Goal: Information Seeking & Learning: Learn about a topic

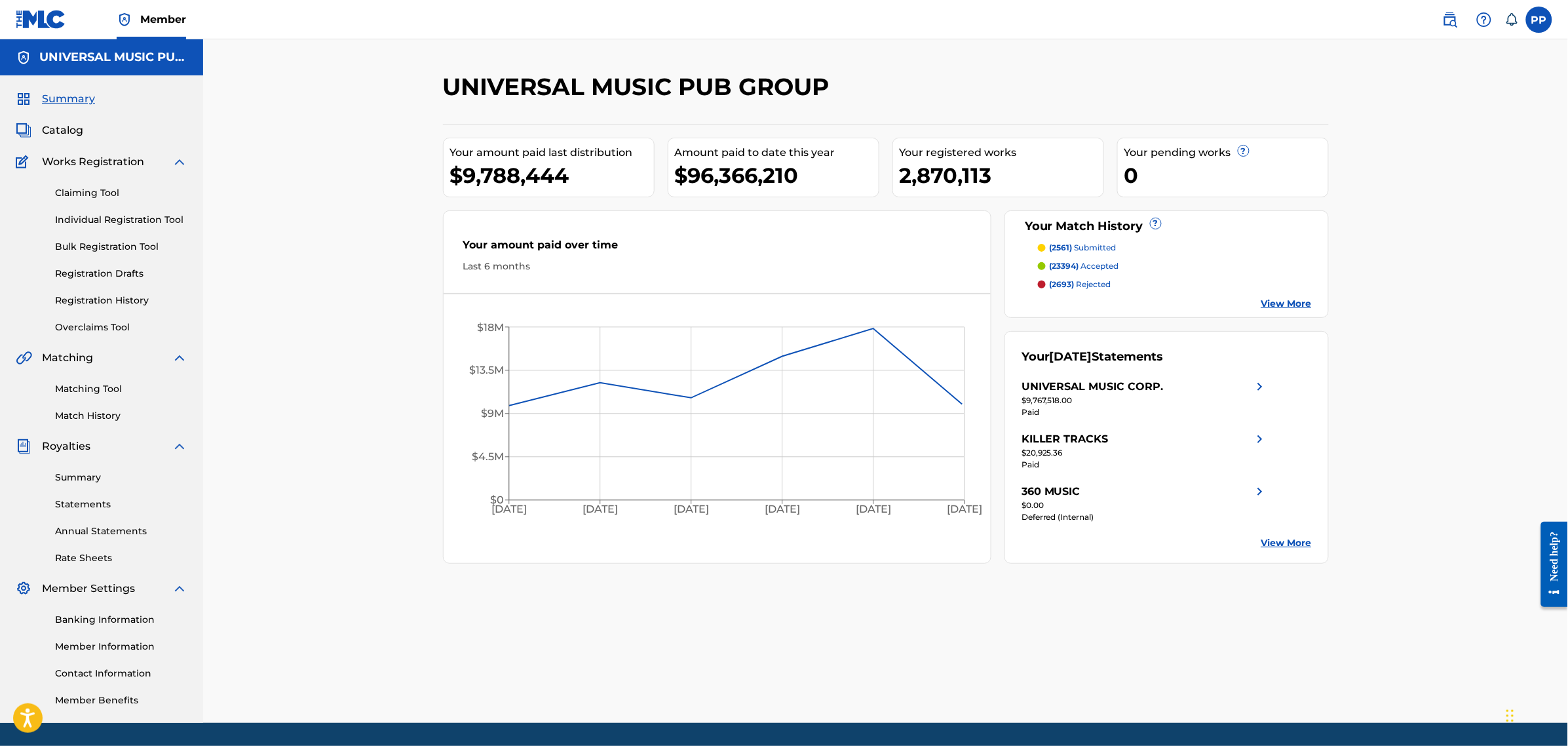
click at [83, 133] on div "Catalog" at bounding box center [101, 131] width 172 height 16
click at [77, 132] on span "Catalog" at bounding box center [62, 131] width 41 height 16
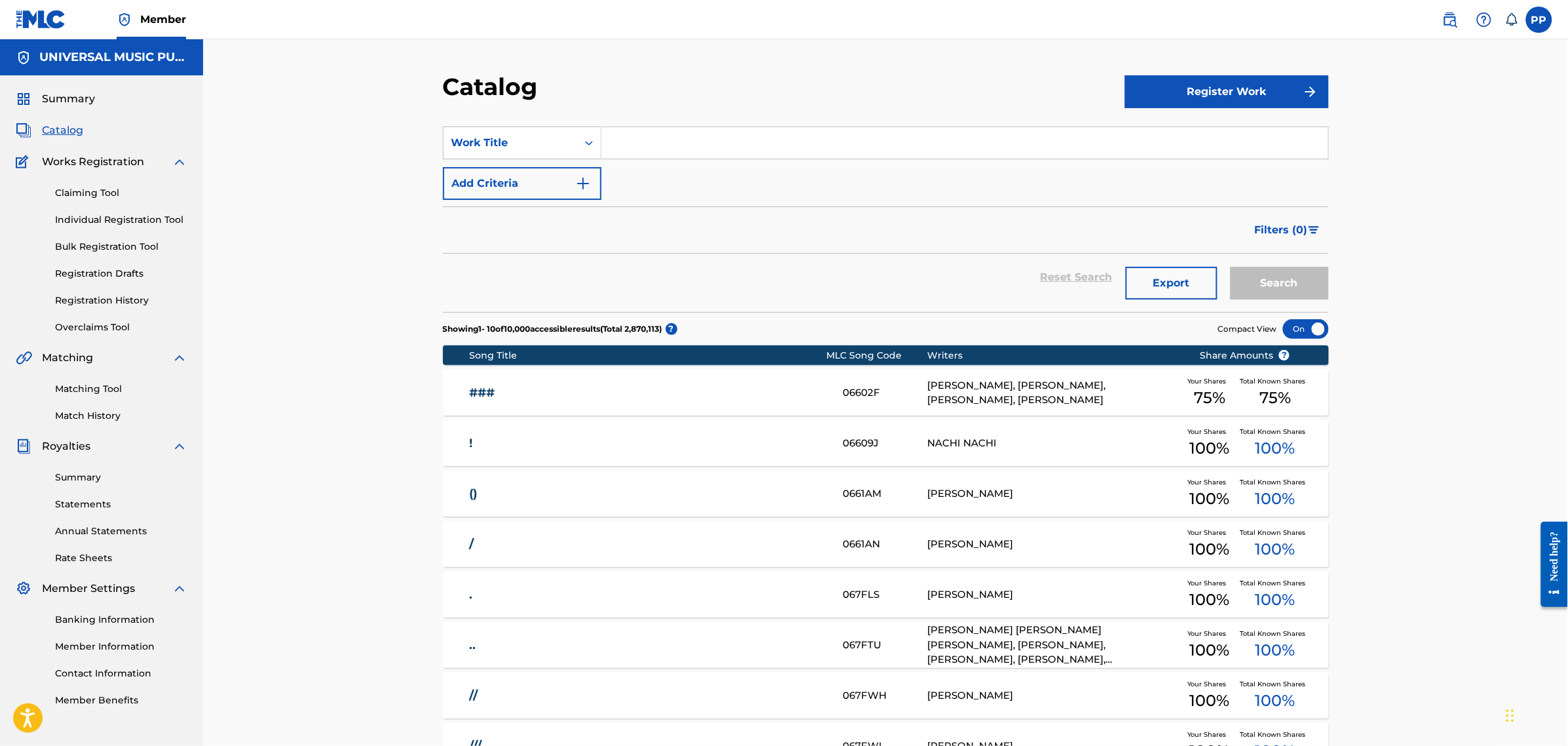
click at [664, 152] on input "Search Form" at bounding box center [965, 143] width 727 height 32
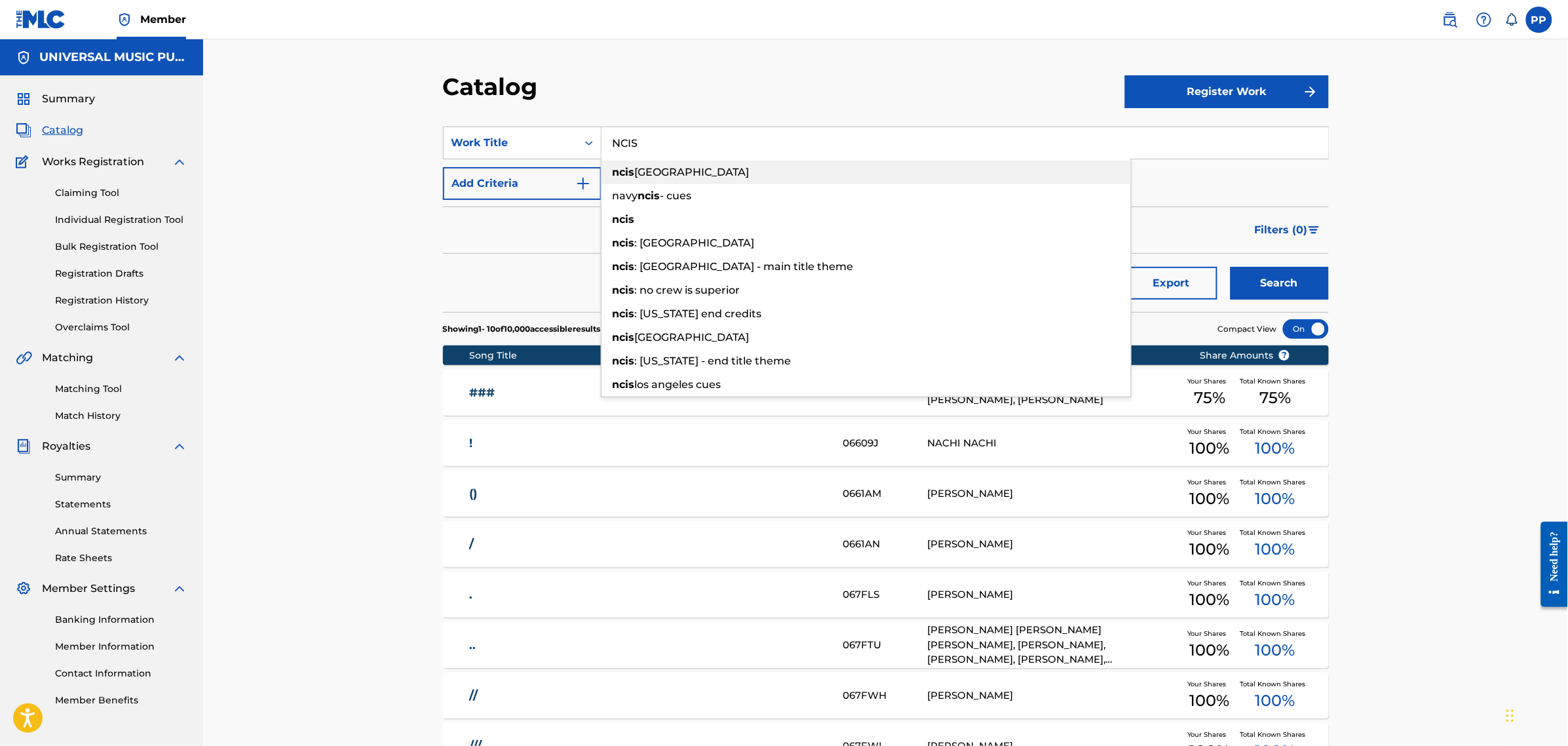
click at [664, 167] on span "[GEOGRAPHIC_DATA]" at bounding box center [692, 172] width 115 height 12
type input "ncis [GEOGRAPHIC_DATA]"
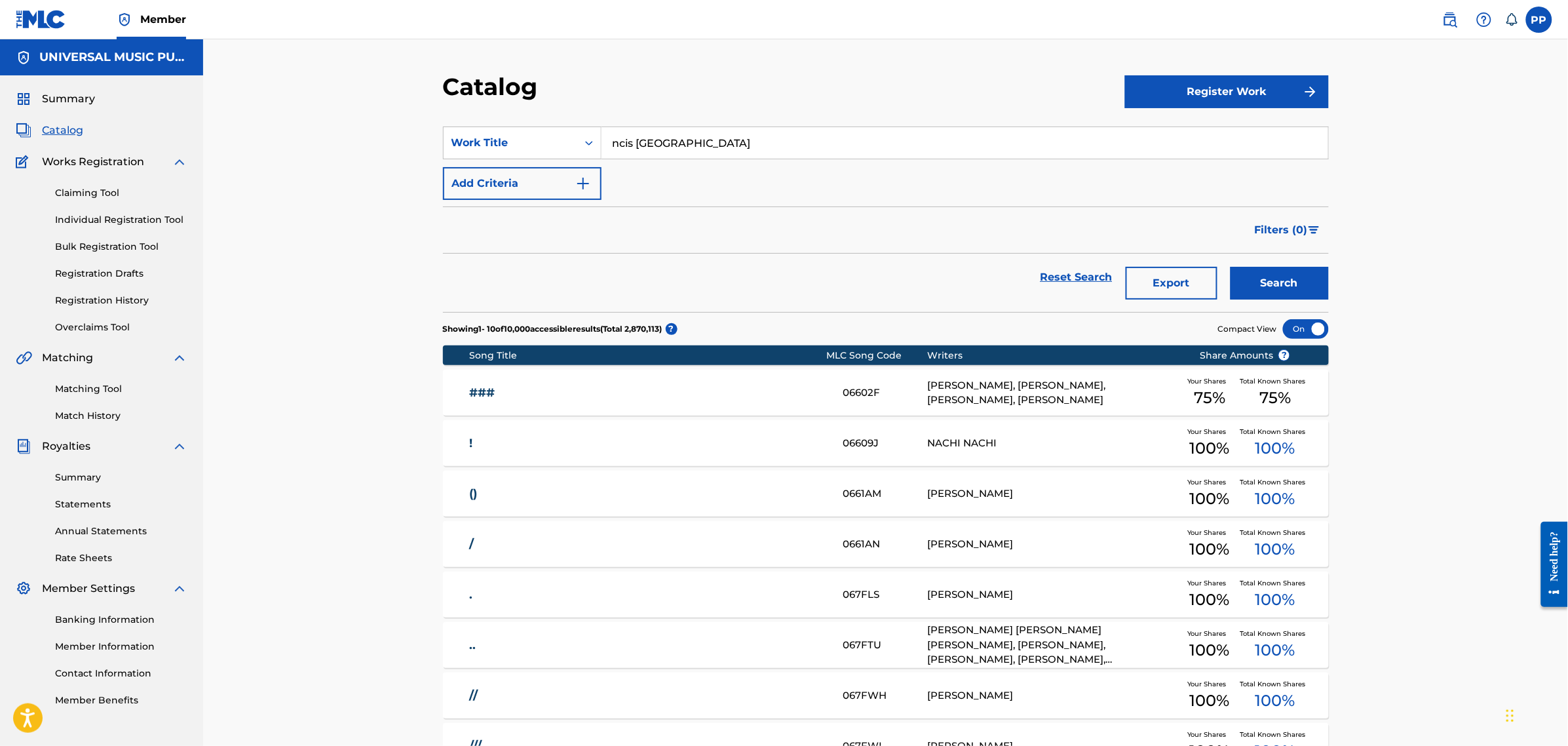
click at [1281, 297] on button "Search" at bounding box center [1279, 283] width 98 height 33
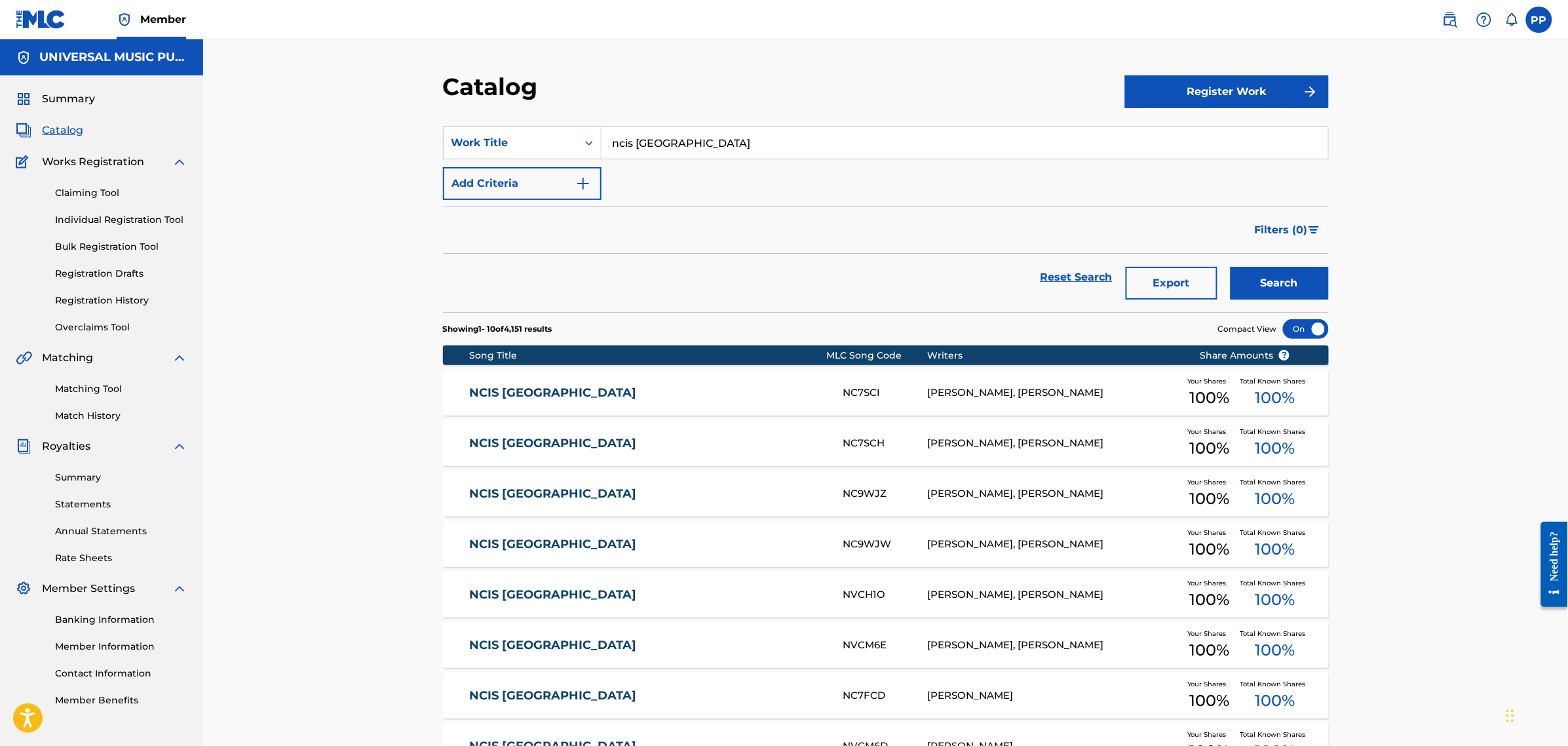
click at [559, 193] on button "Add Criteria" at bounding box center [522, 184] width 159 height 33
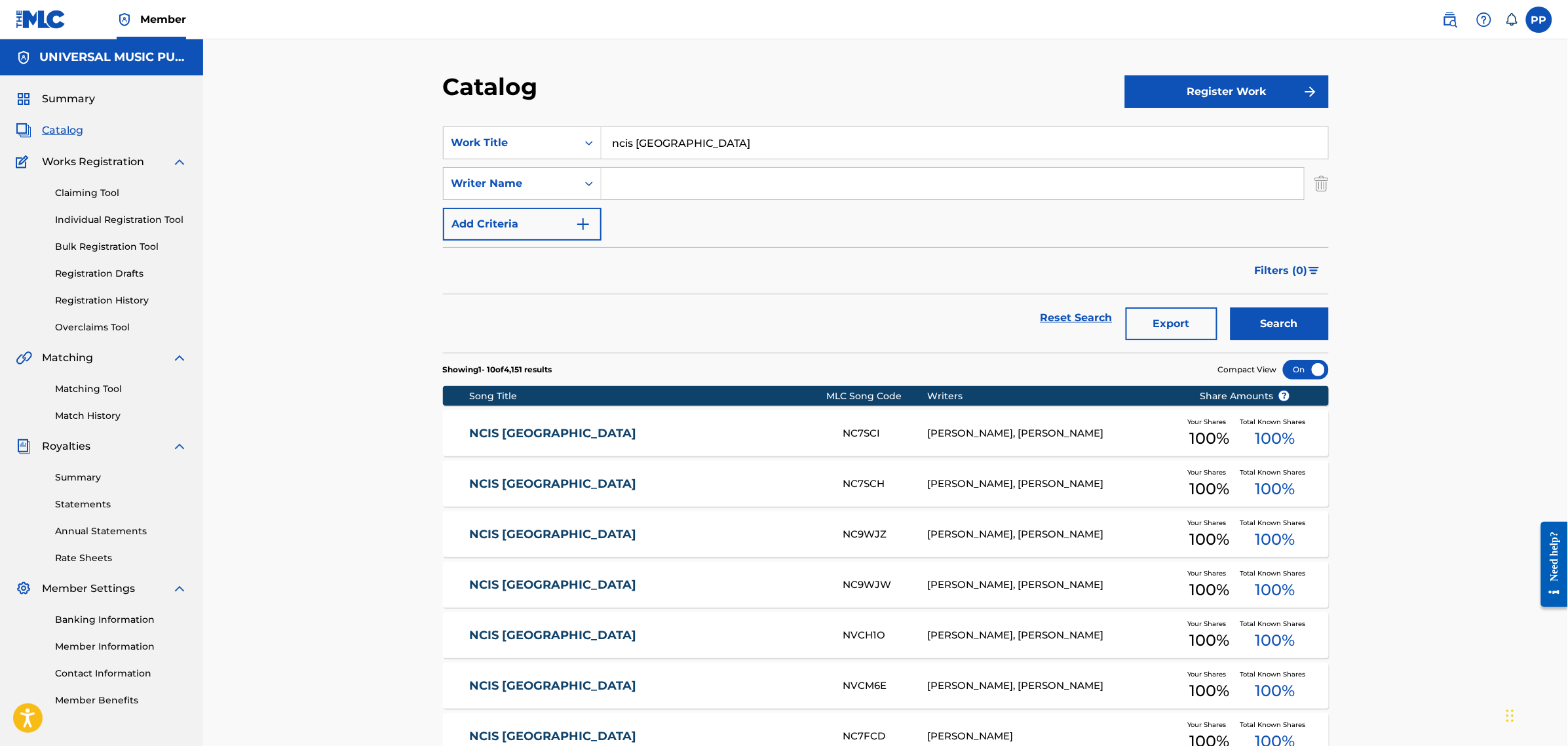
click at [616, 183] on input "Search Form" at bounding box center [952, 184] width 702 height 32
type input "[PERSON_NAME]"
click at [1230, 308] on button "Search" at bounding box center [1279, 324] width 98 height 33
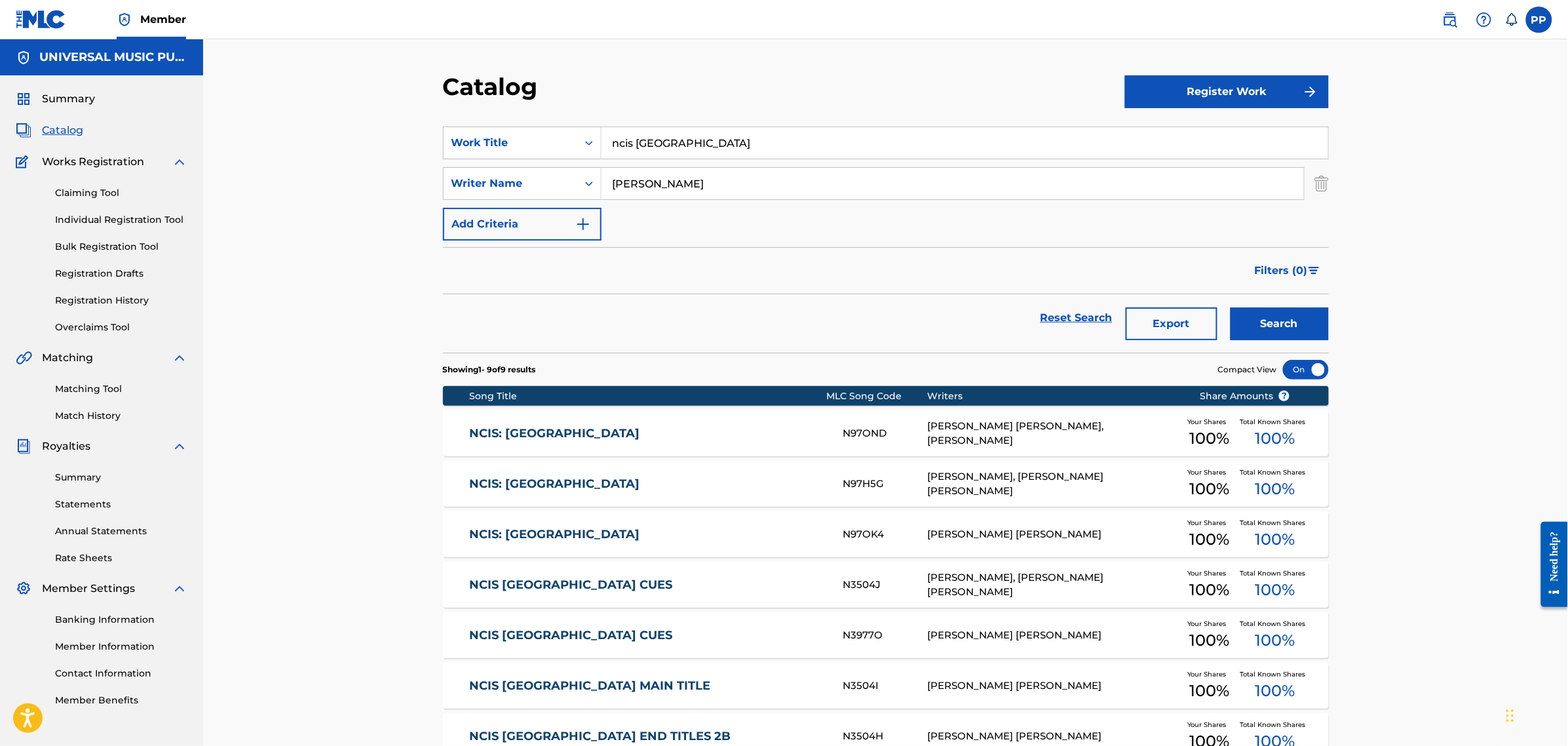
click at [600, 533] on link "NCIS: [GEOGRAPHIC_DATA]" at bounding box center [647, 534] width 356 height 15
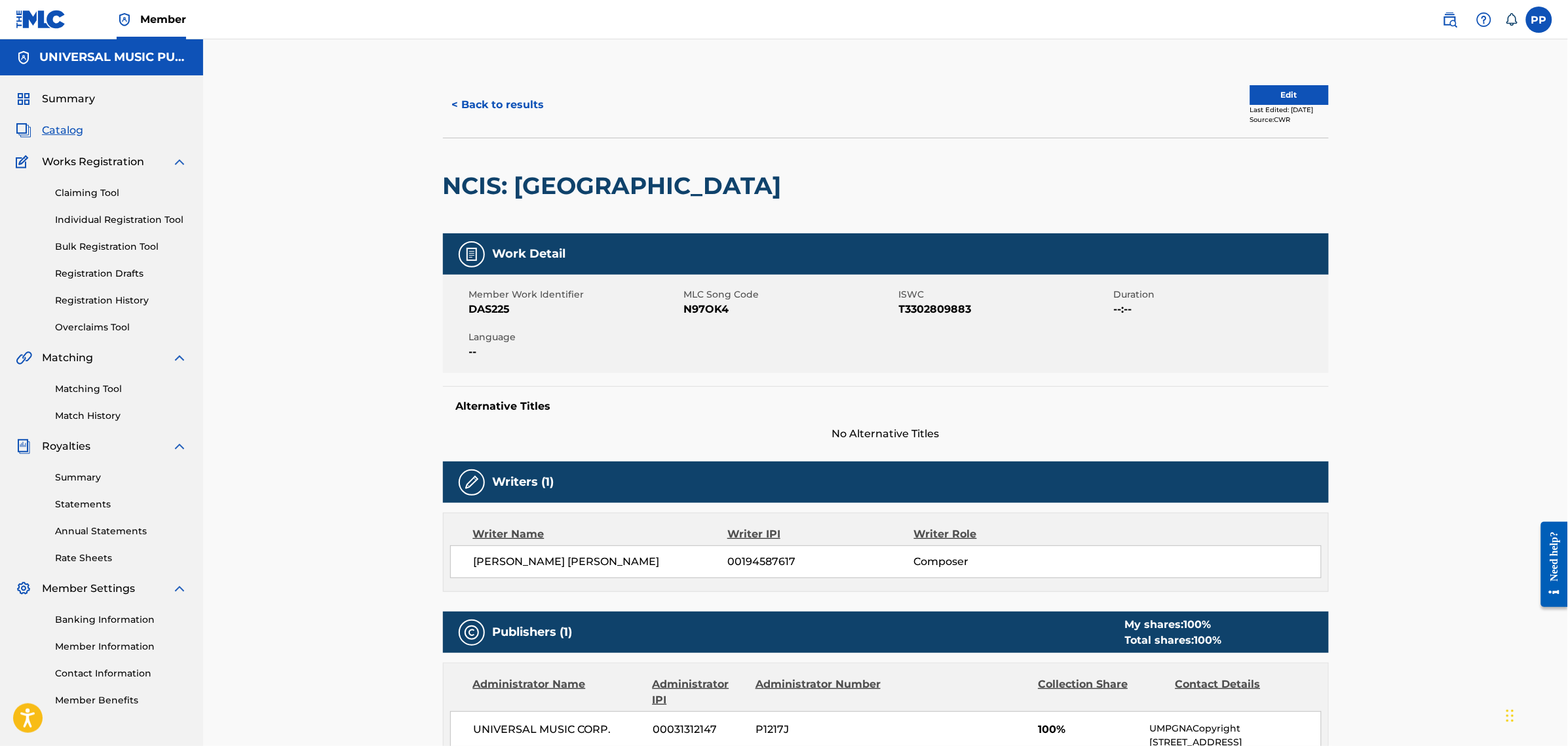
click at [470, 84] on div "< Back to results Edit Last Edited: [DATE] Source: CWR" at bounding box center [886, 104] width 886 height 65
click at [468, 97] on button "< Back to results" at bounding box center [498, 105] width 111 height 33
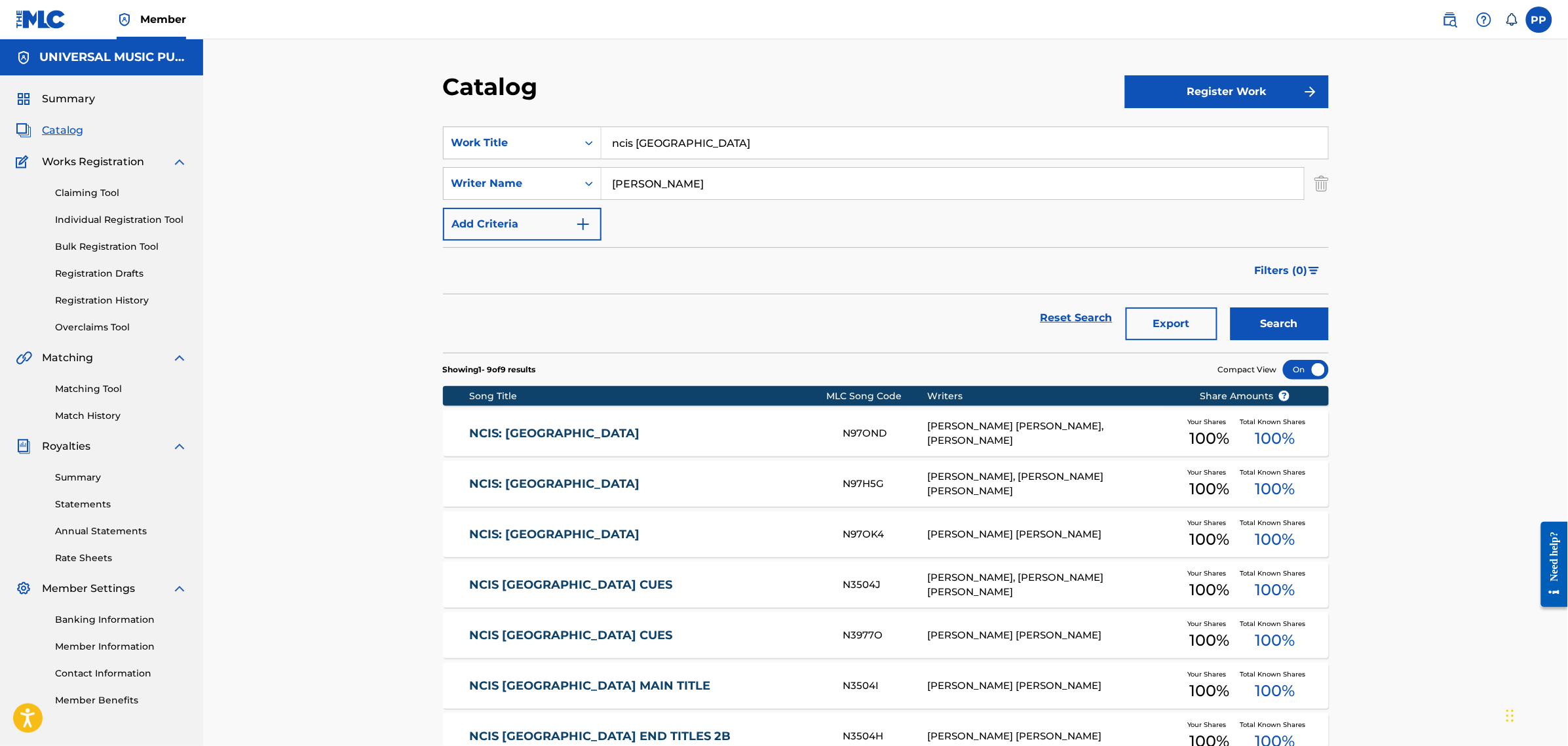
click at [592, 436] on link "NCIS: [GEOGRAPHIC_DATA]" at bounding box center [647, 433] width 356 height 15
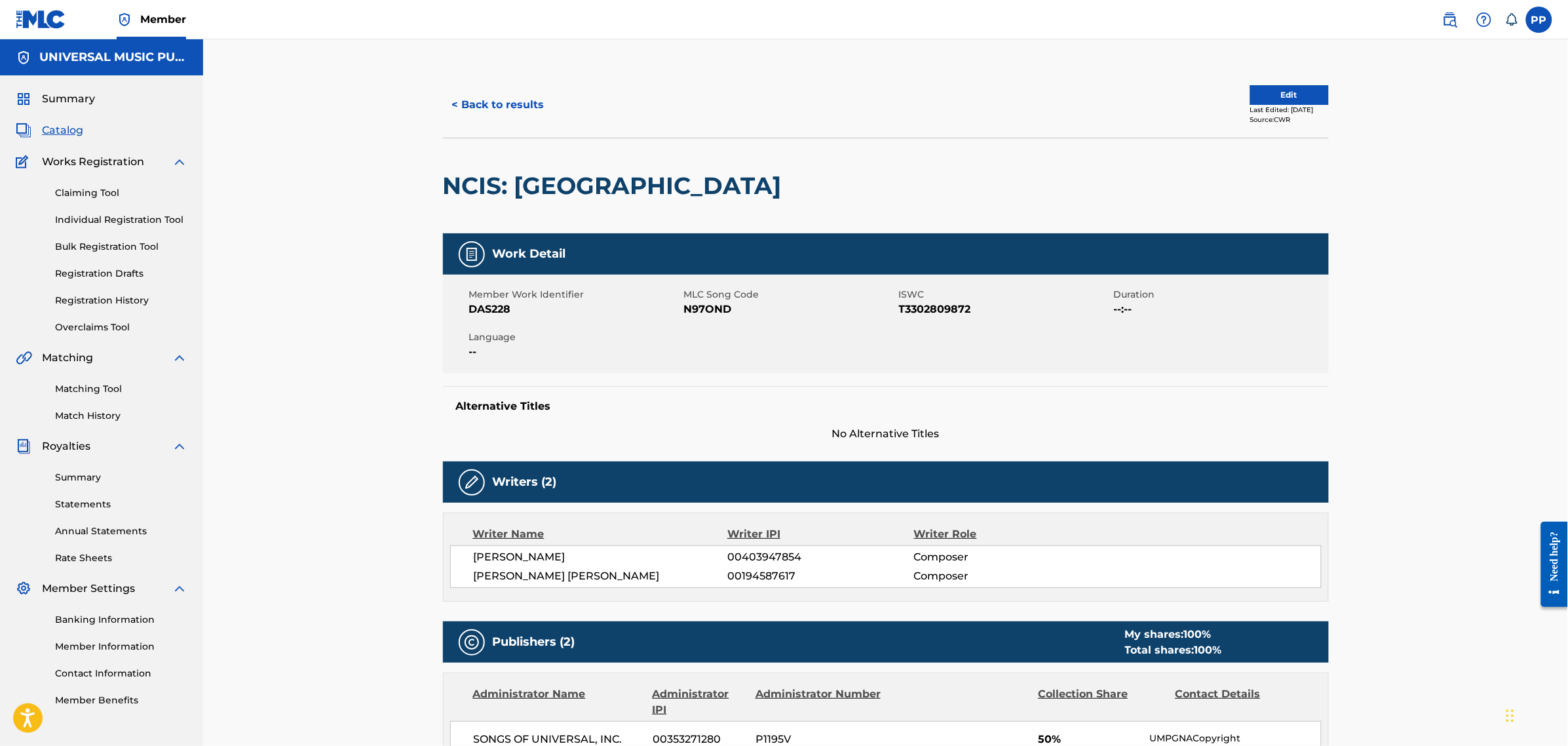
click at [495, 96] on button "< Back to results" at bounding box center [498, 105] width 111 height 33
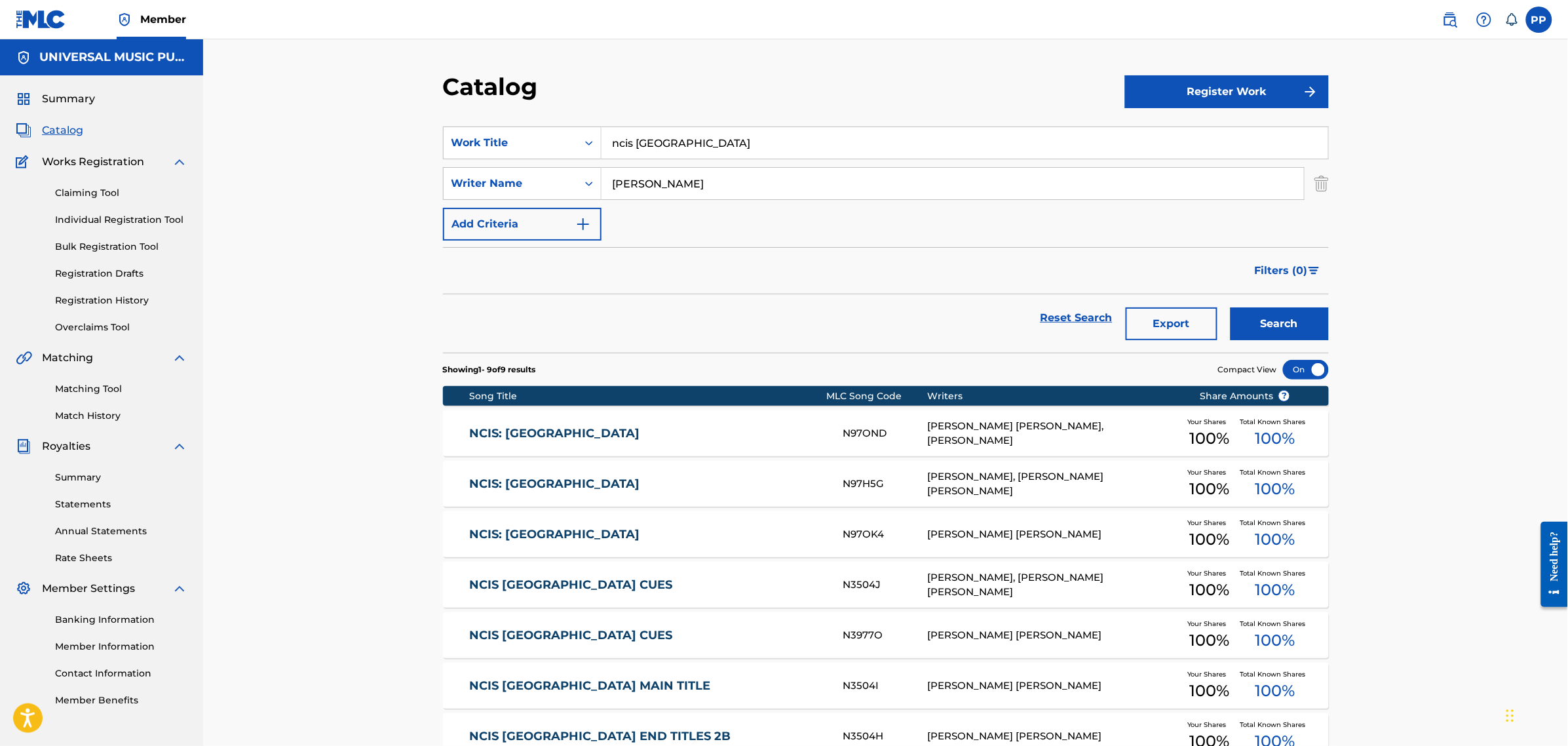
click at [610, 479] on link "NCIS: [GEOGRAPHIC_DATA]" at bounding box center [647, 484] width 356 height 15
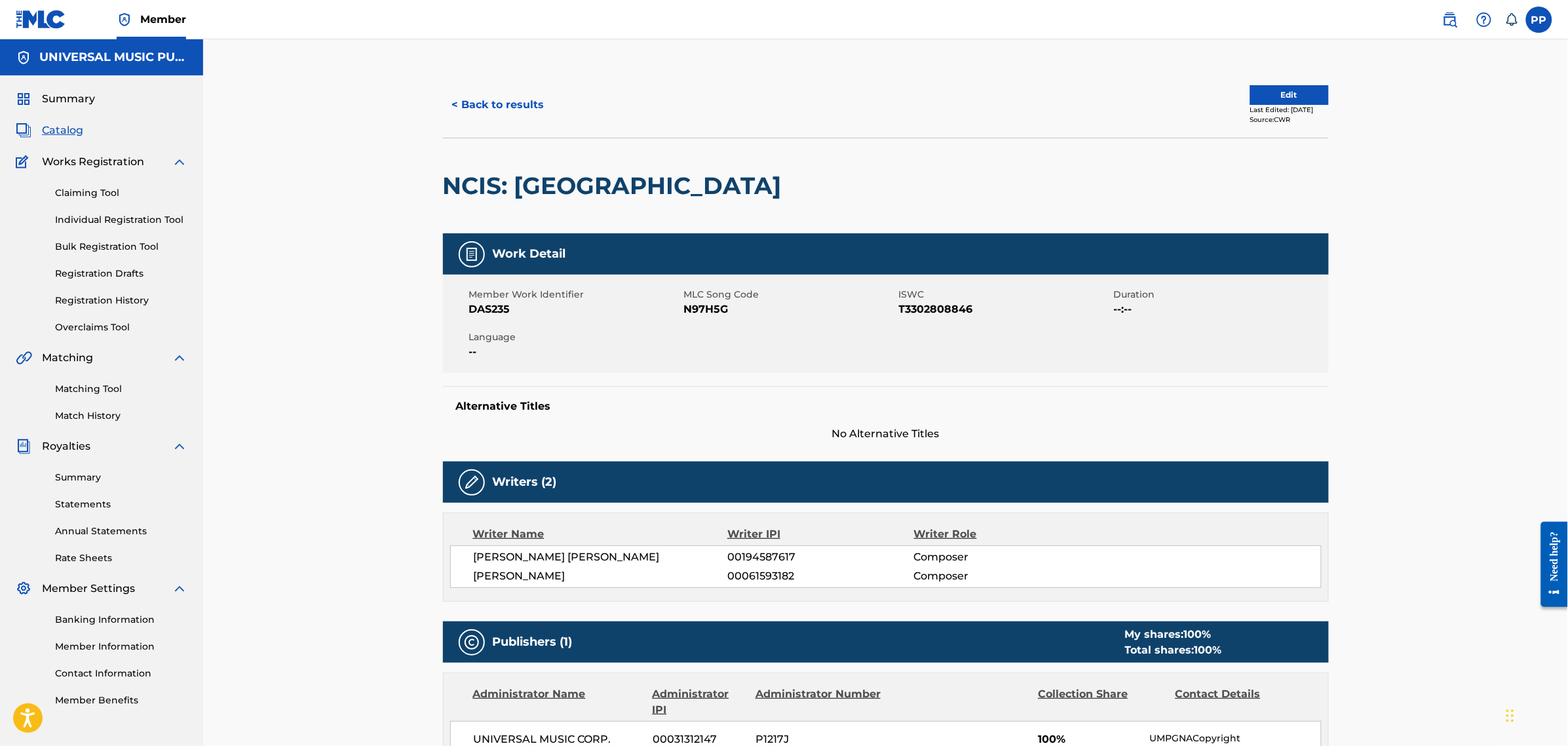
click at [506, 112] on button "< Back to results" at bounding box center [498, 105] width 111 height 33
